Goal: Find contact information: Find contact information

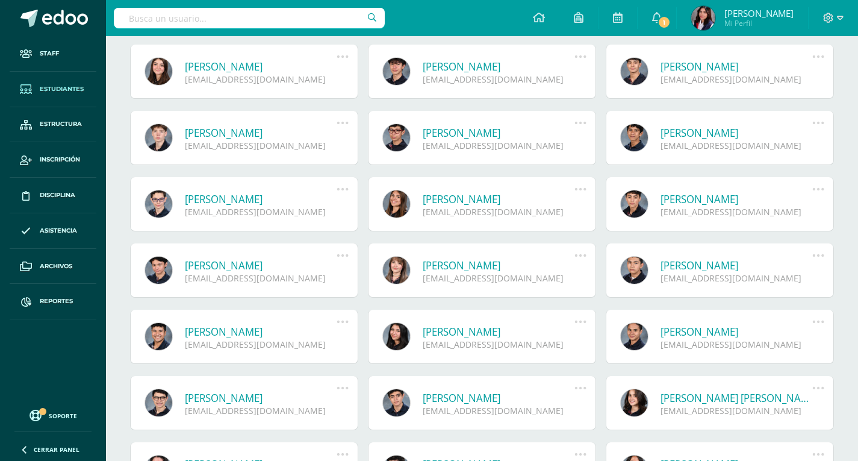
scroll to position [241, 0]
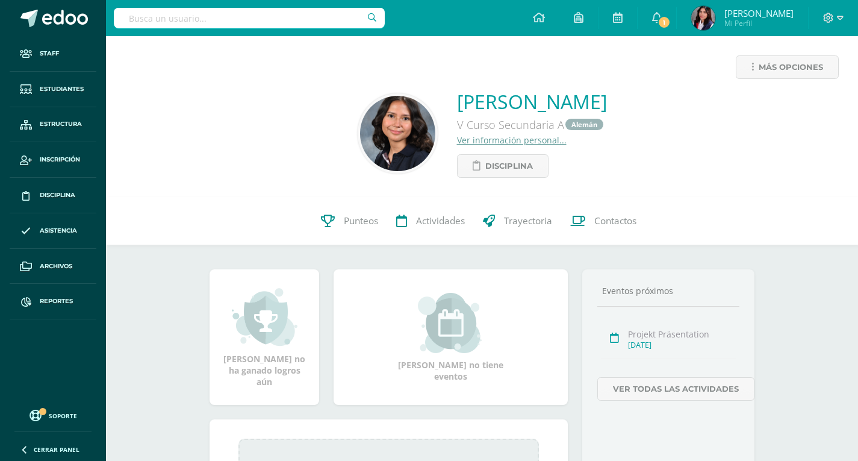
click at [178, 15] on input "text" at bounding box center [249, 18] width 271 height 20
type input "Martin Arana"
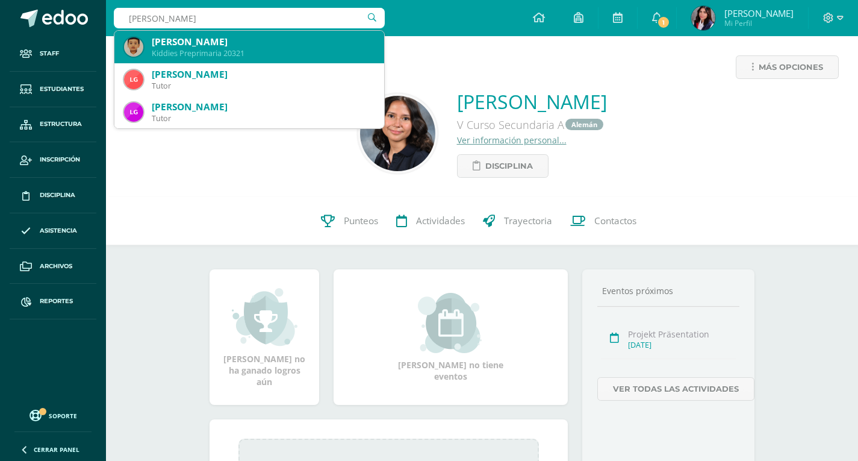
click at [147, 48] on div "Martín Fernando Arana Solórzano Kiddies Preprimaria 20321" at bounding box center [249, 47] width 251 height 33
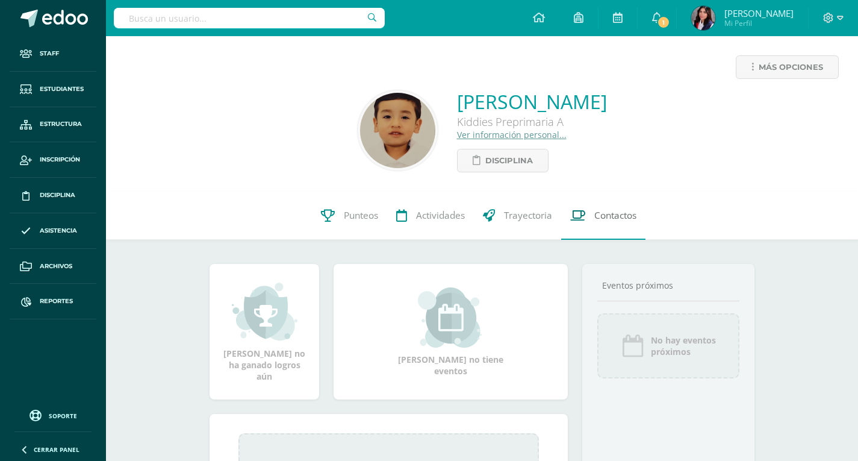
drag, startPoint x: 628, startPoint y: 224, endPoint x: 612, endPoint y: 222, distance: 15.8
click at [612, 222] on span "Contactos" at bounding box center [615, 215] width 42 height 13
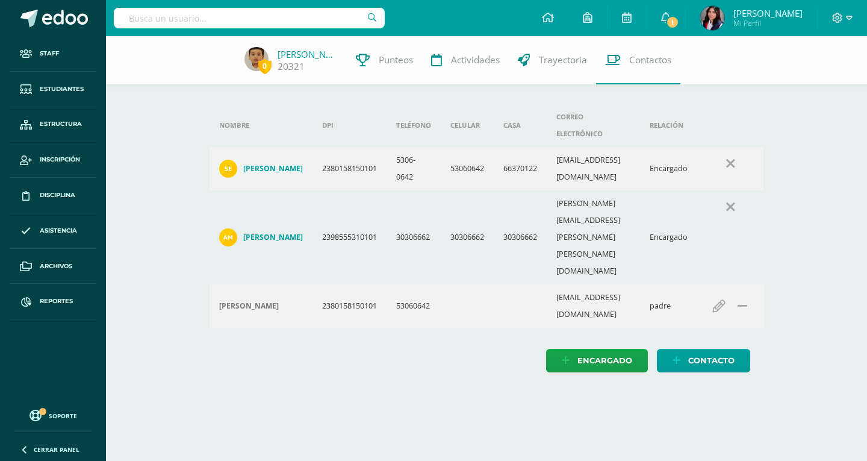
click at [205, 25] on input "text" at bounding box center [249, 18] width 271 height 20
type input "Lehn"
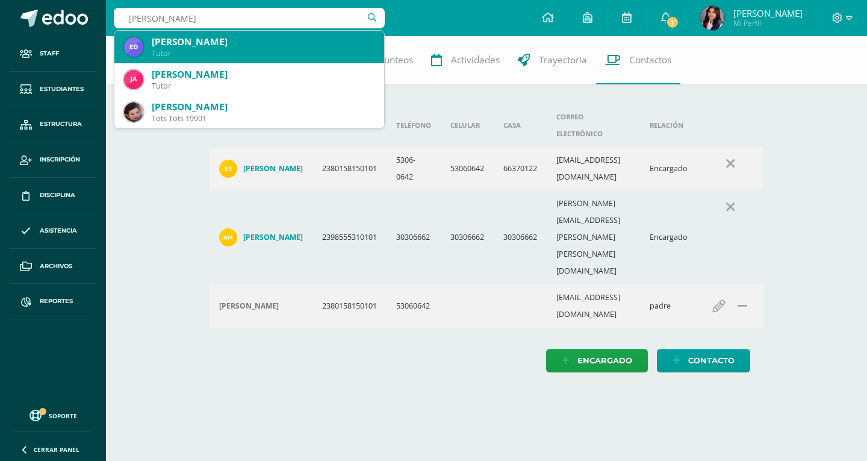
scroll to position [60, 0]
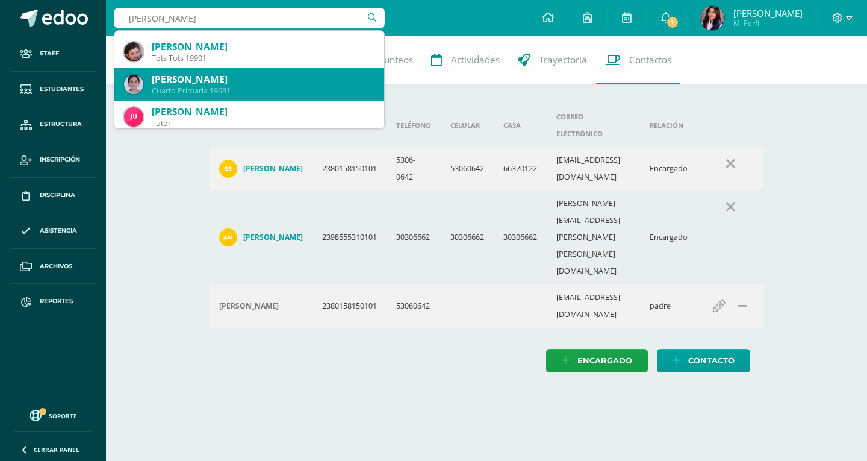
click at [238, 79] on div "Camila Lehnhoff Arévalo" at bounding box center [263, 79] width 223 height 13
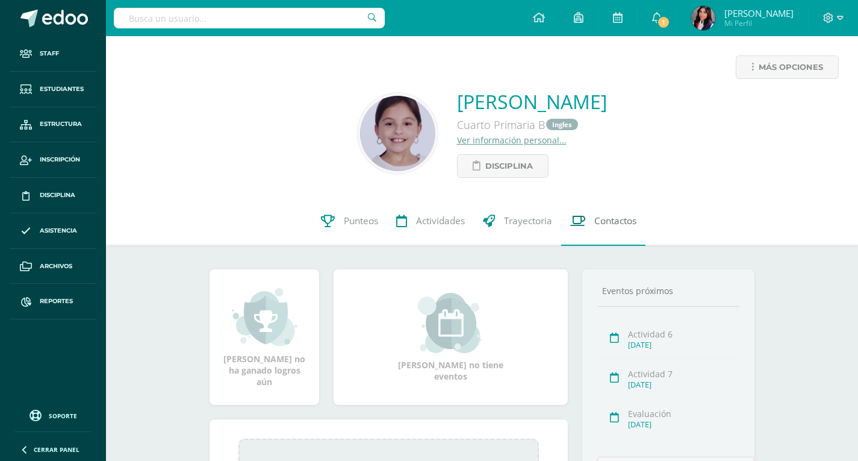
click at [593, 231] on link "Contactos" at bounding box center [603, 221] width 84 height 48
